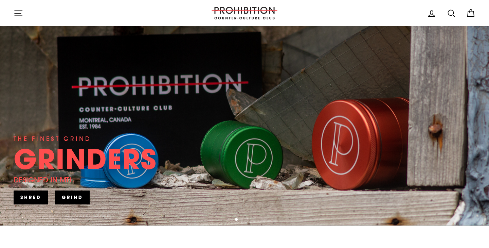
scroll to position [74, 0]
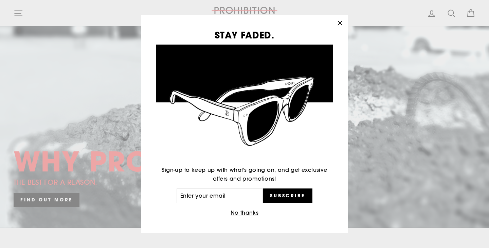
click at [341, 21] on icon "button" at bounding box center [340, 23] width 10 height 10
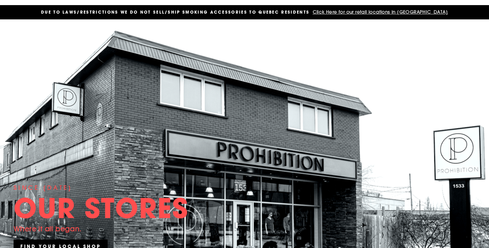
scroll to position [0, 0]
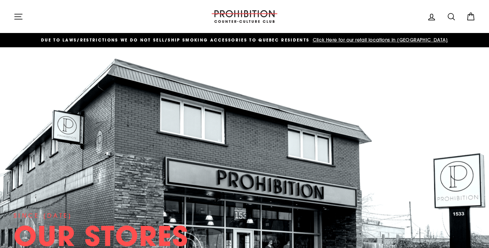
click at [19, 14] on icon "button" at bounding box center [19, 17] width 10 height 10
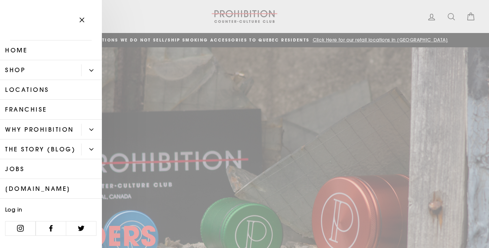
click at [94, 72] on button "Primary" at bounding box center [91, 70] width 21 height 12
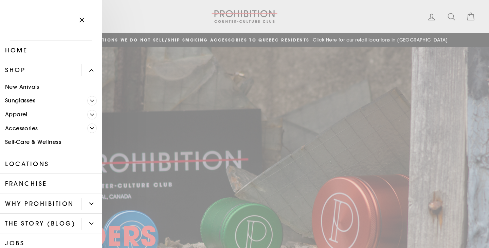
click at [94, 72] on button "Primary" at bounding box center [91, 70] width 21 height 12
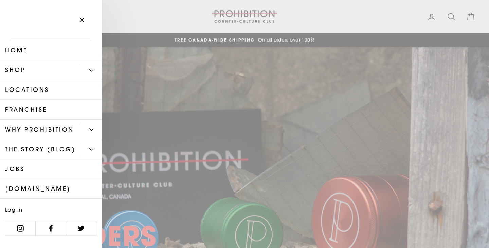
click at [93, 132] on button "Primary" at bounding box center [91, 130] width 21 height 12
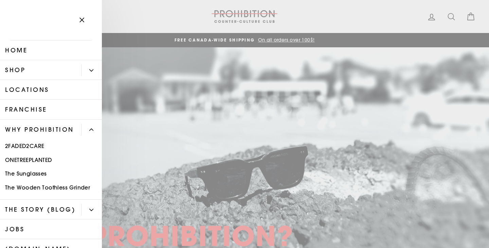
click at [93, 132] on icon "Primary" at bounding box center [91, 129] width 4 height 4
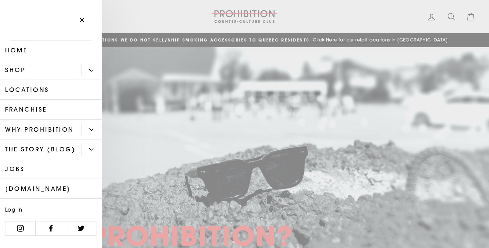
click at [93, 72] on icon "Primary" at bounding box center [91, 70] width 4 height 4
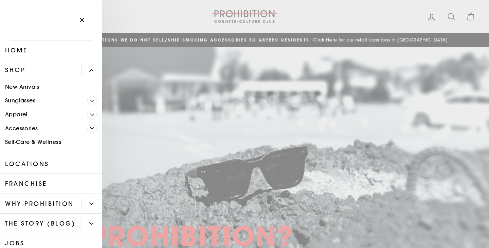
click at [95, 127] on span "Primary" at bounding box center [92, 128] width 10 height 10
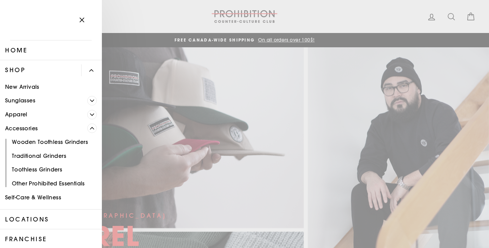
click at [62, 184] on link "Other Prohibited Essentials" at bounding box center [51, 183] width 102 height 14
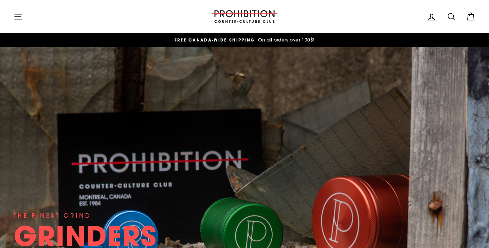
click at [23, 18] on icon "button" at bounding box center [19, 17] width 10 height 10
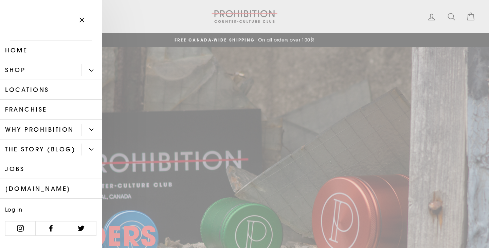
click at [88, 70] on button "Primary" at bounding box center [91, 70] width 21 height 12
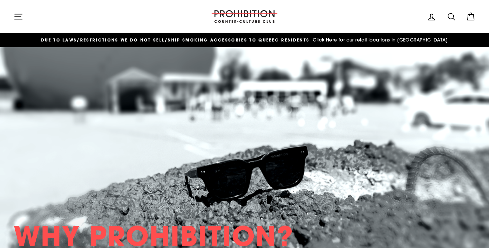
click at [433, 19] on icon at bounding box center [432, 17] width 10 height 10
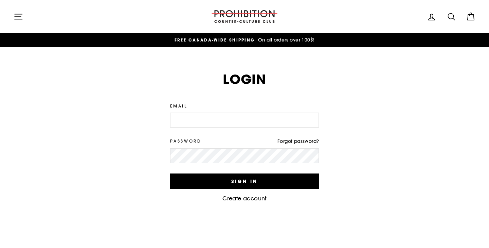
click at [233, 126] on input "Email" at bounding box center [244, 119] width 149 height 15
click at [239, 199] on link "Create account" at bounding box center [245, 198] width 44 height 7
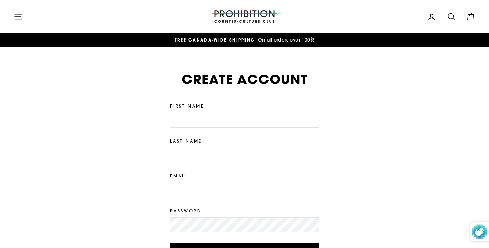
click at [212, 119] on input "First Name" at bounding box center [244, 119] width 149 height 15
type input "Andreas"
type input "Reza Gaytan"
type input "[DOMAIN_NAME][EMAIL_ADDRESS][DOMAIN_NAME]"
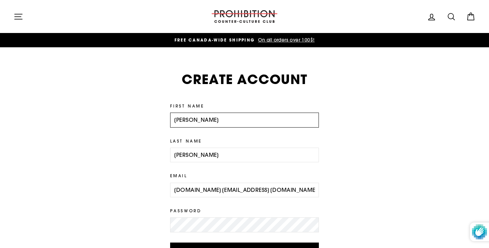
scroll to position [65, 0]
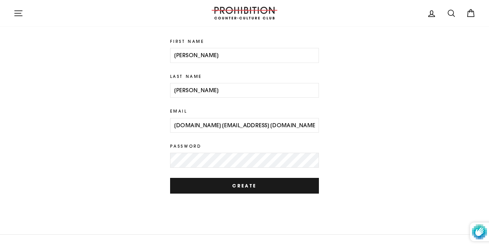
click at [248, 183] on input "Create" at bounding box center [244, 186] width 149 height 16
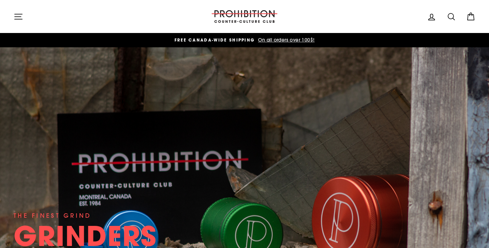
click at [19, 16] on icon "button" at bounding box center [18, 16] width 7 height 5
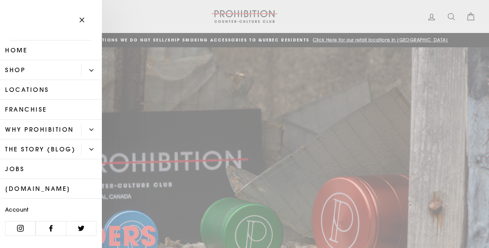
click at [87, 67] on button "Primary" at bounding box center [91, 70] width 21 height 12
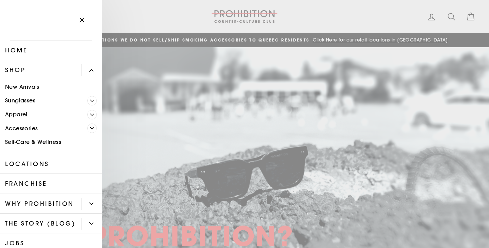
click at [32, 132] on link "Accessories" at bounding box center [43, 128] width 87 height 14
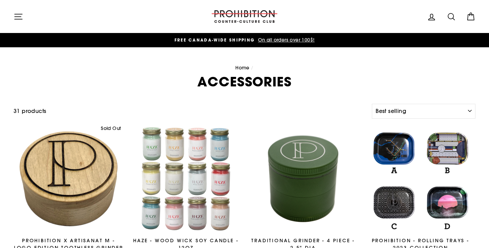
select select "best-selling"
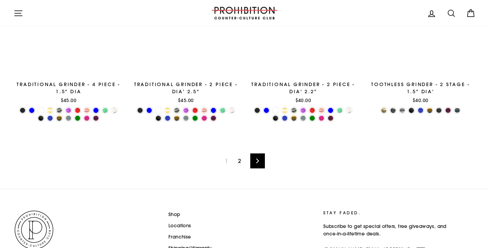
scroll to position [1170, 0]
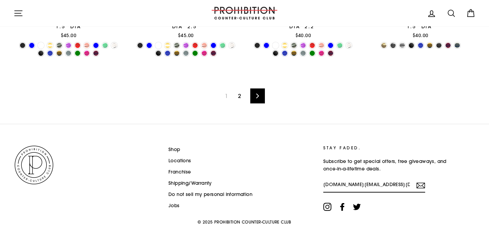
click at [236, 98] on link "2" at bounding box center [239, 95] width 11 height 11
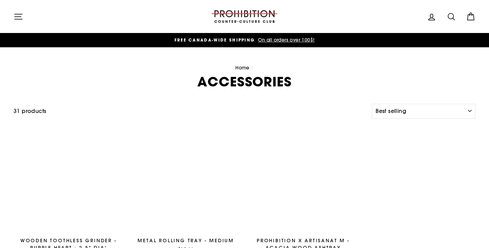
select select "best-selling"
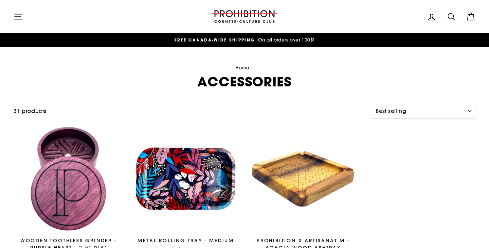
click at [20, 16] on icon "button" at bounding box center [19, 17] width 10 height 10
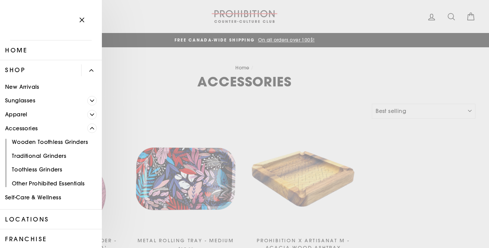
click at [46, 186] on link "Other Prohibited Essentials" at bounding box center [51, 183] width 102 height 14
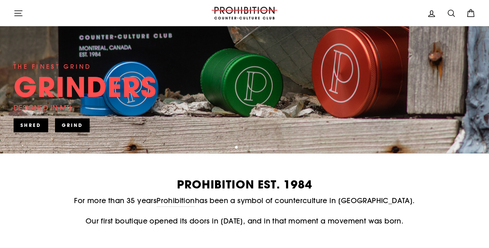
scroll to position [75, 0]
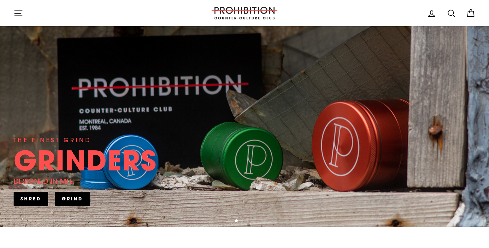
click at [14, 10] on icon "button" at bounding box center [19, 13] width 10 height 10
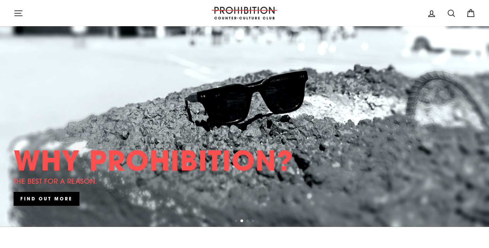
click at [430, 15] on icon at bounding box center [432, 14] width 6 height 6
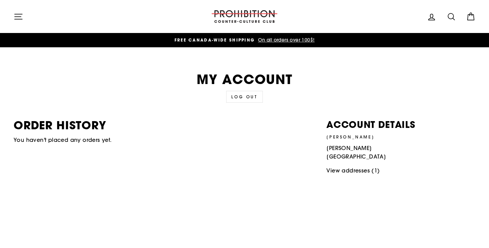
click at [431, 20] on icon at bounding box center [432, 17] width 10 height 10
click at [365, 170] on link "View addresses (1)" at bounding box center [353, 170] width 53 height 7
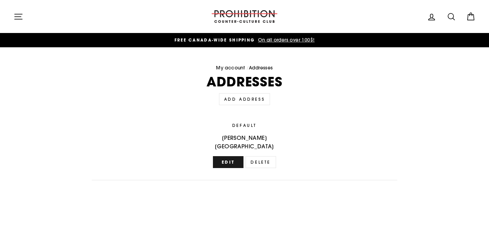
click at [230, 163] on button "Edit" at bounding box center [228, 162] width 31 height 12
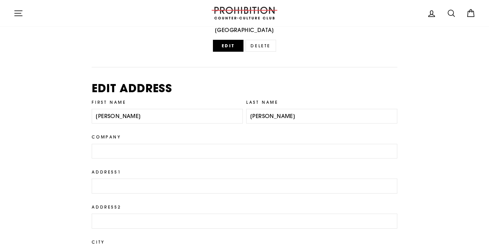
scroll to position [130, 0]
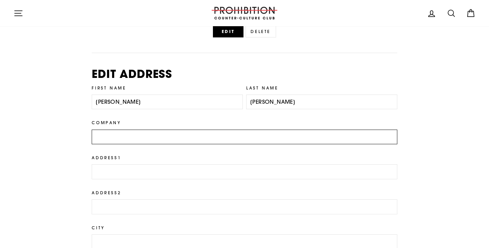
click at [144, 134] on input "Company" at bounding box center [245, 136] width 306 height 15
type input "Parc Cite"
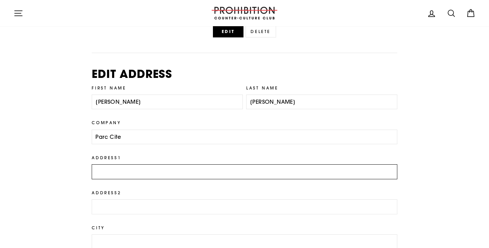
type input "[STREET_ADDRESS]"
type input "[GEOGRAPHIC_DATA]"
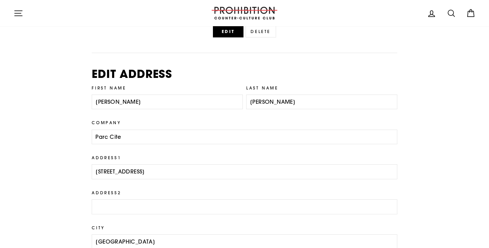
select select "[GEOGRAPHIC_DATA]"
type input "H2X 2H5"
type input "5146620420"
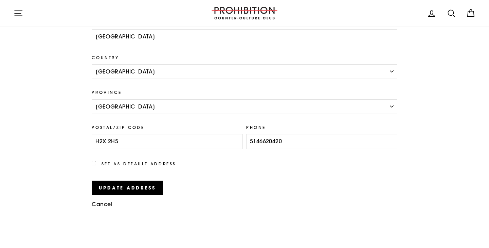
scroll to position [343, 0]
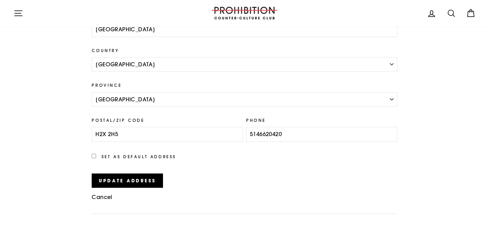
click at [97, 159] on p "Set as default address" at bounding box center [245, 160] width 306 height 16
click at [94, 156] on input "Set as default address" at bounding box center [94, 156] width 4 height 4
checkbox input "true"
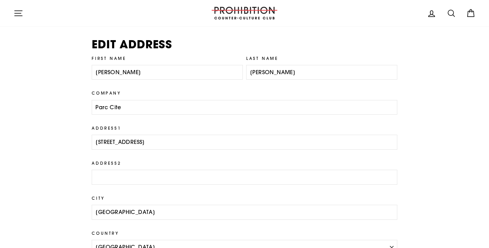
scroll to position [155, 0]
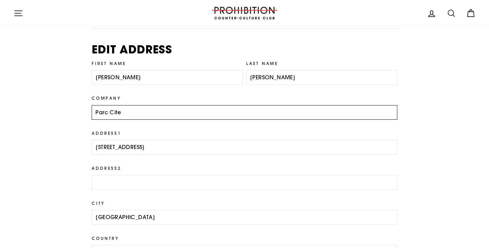
click at [142, 118] on input "Parc Cite" at bounding box center [245, 112] width 306 height 15
type input "[GEOGRAPHIC_DATA]"
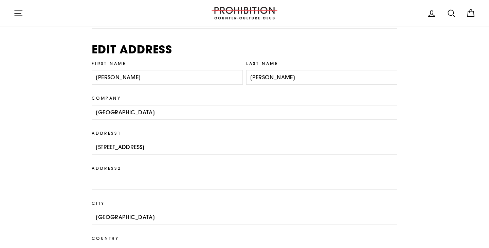
click at [68, 128] on div "Add address First name Last name Company Address1 Address2 City Country [GEOGRA…" at bounding box center [241, 190] width 470 height 446
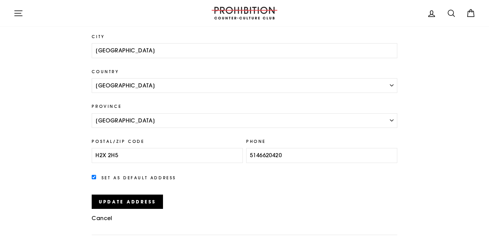
scroll to position [346, 0]
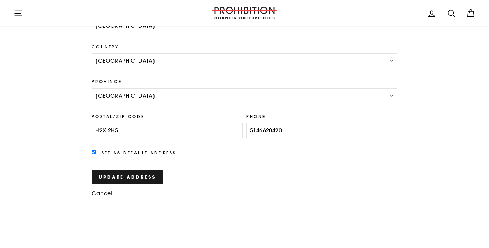
click at [109, 176] on button "Update address" at bounding box center [127, 177] width 71 height 14
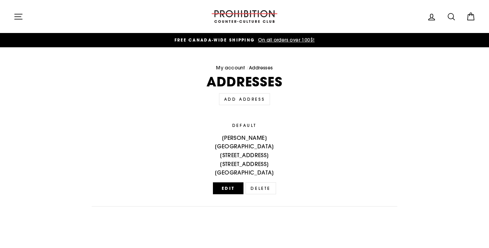
click at [287, 109] on div "My account / Addresses Addresses Add address Add address First name Last name C…" at bounding box center [244, 145] width 489 height 196
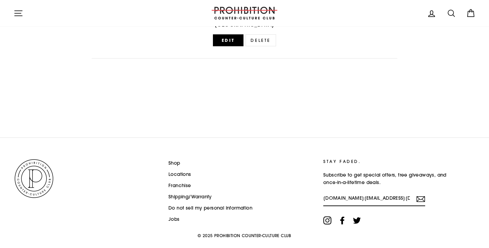
scroll to position [161, 0]
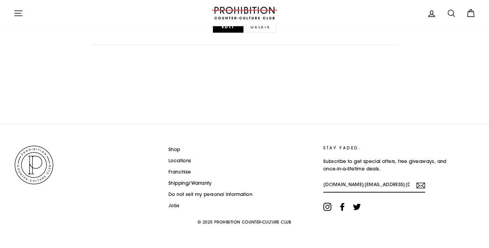
click at [226, 193] on link "Do not sell my personal information" at bounding box center [211, 194] width 84 height 10
